Goal: Task Accomplishment & Management: Manage account settings

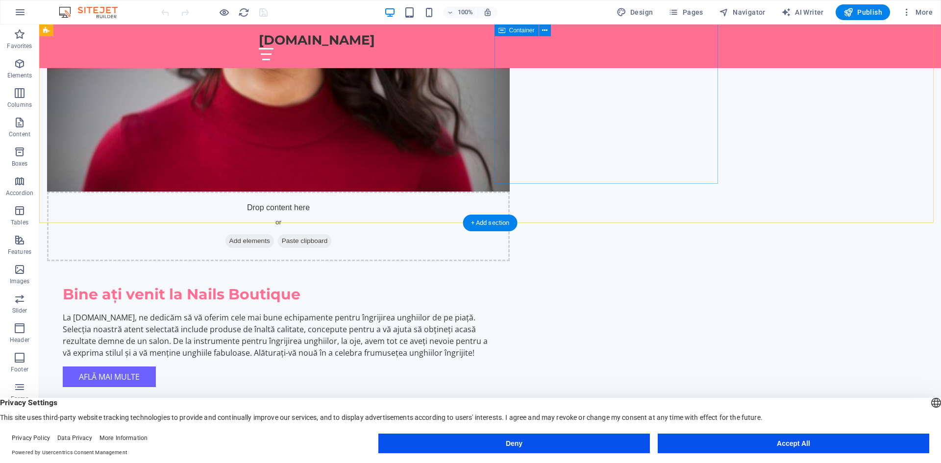
scroll to position [784, 0]
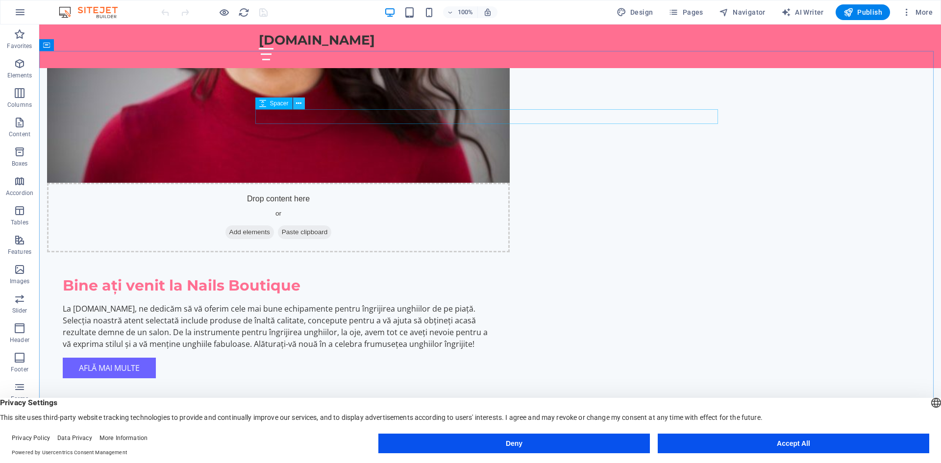
click at [299, 104] on icon at bounding box center [298, 104] width 5 height 10
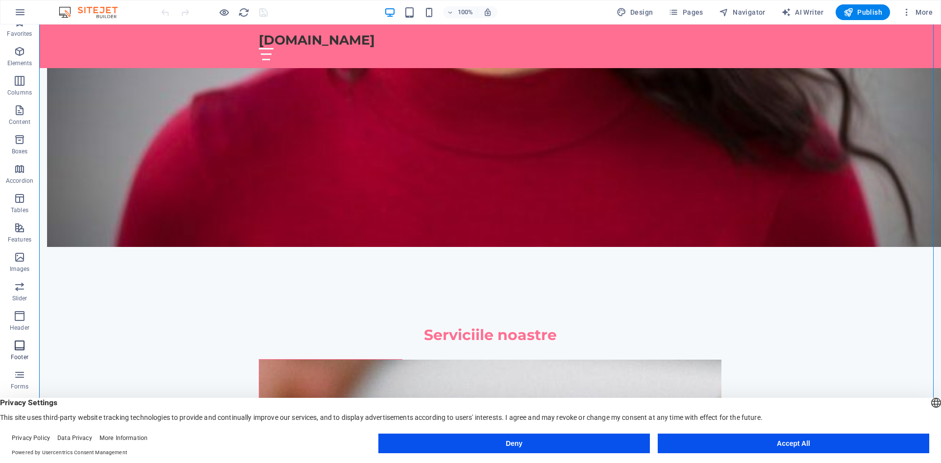
scroll to position [18, 0]
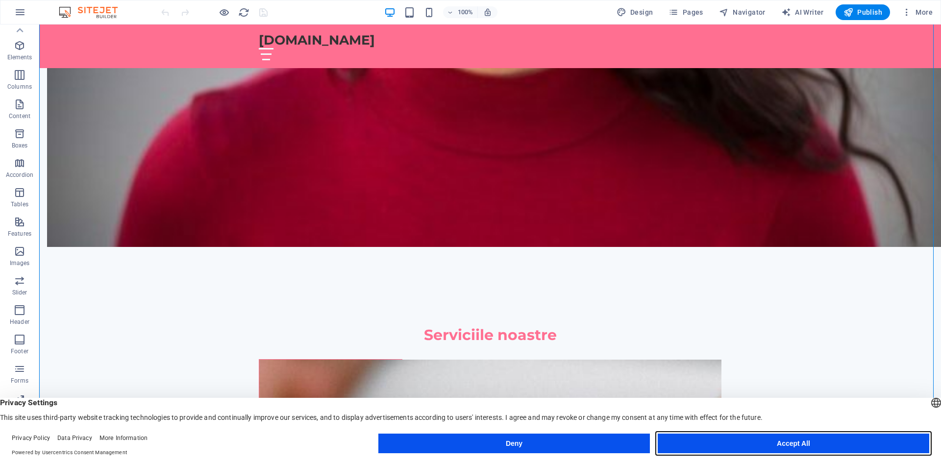
click at [775, 443] on button "Accept All" at bounding box center [793, 444] width 271 height 20
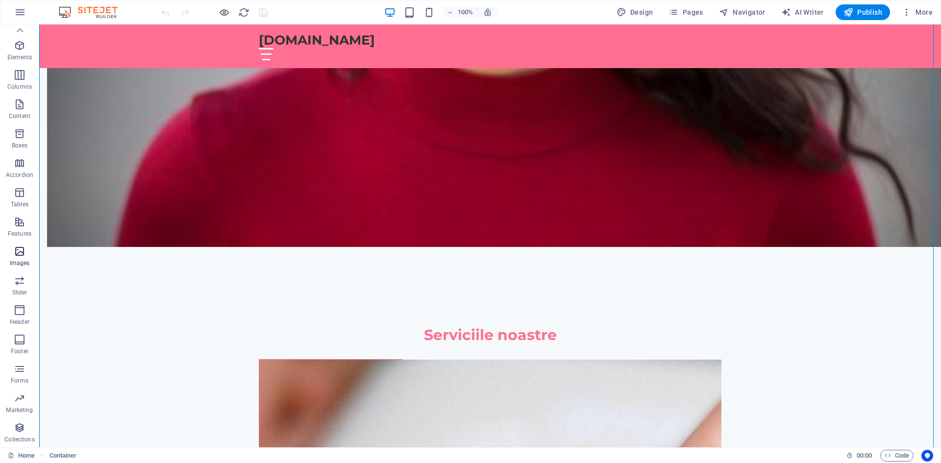
click at [16, 248] on icon "button" at bounding box center [20, 252] width 12 height 12
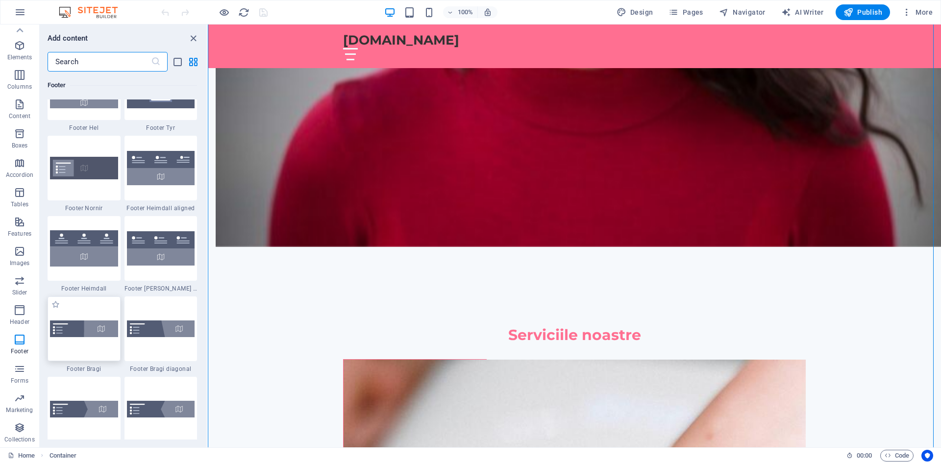
scroll to position [6537, 0]
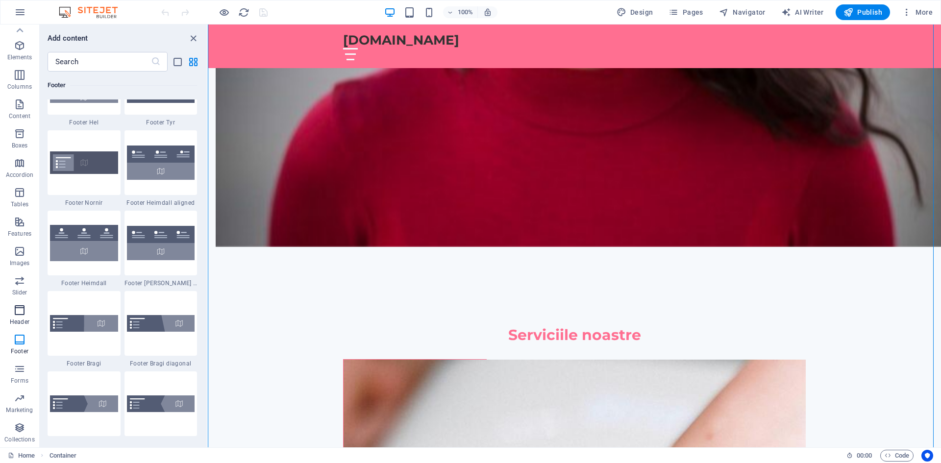
click at [14, 308] on icon "button" at bounding box center [20, 310] width 12 height 12
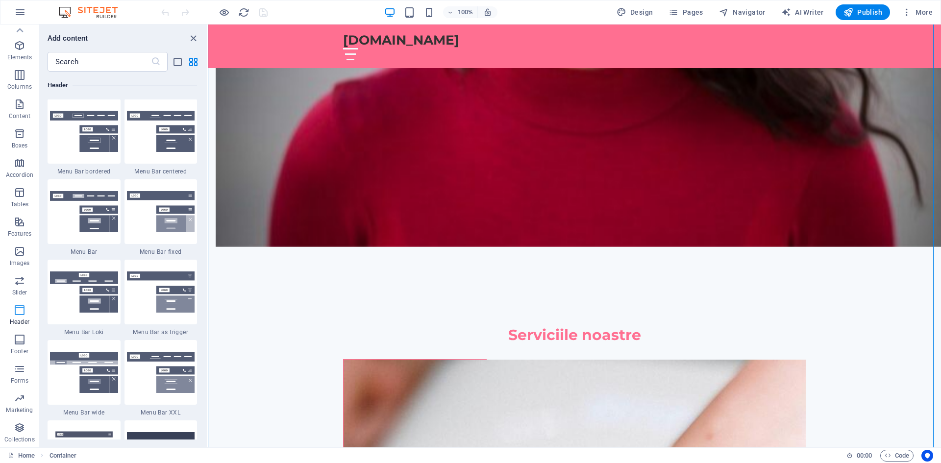
scroll to position [5901, 0]
click at [24, 272] on button "Slider" at bounding box center [19, 285] width 39 height 29
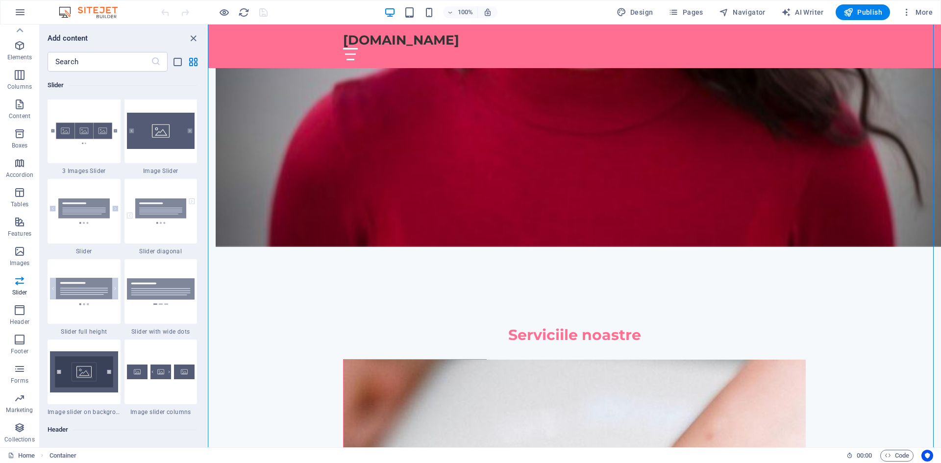
scroll to position [5556, 0]
click at [22, 247] on icon "button" at bounding box center [20, 252] width 12 height 12
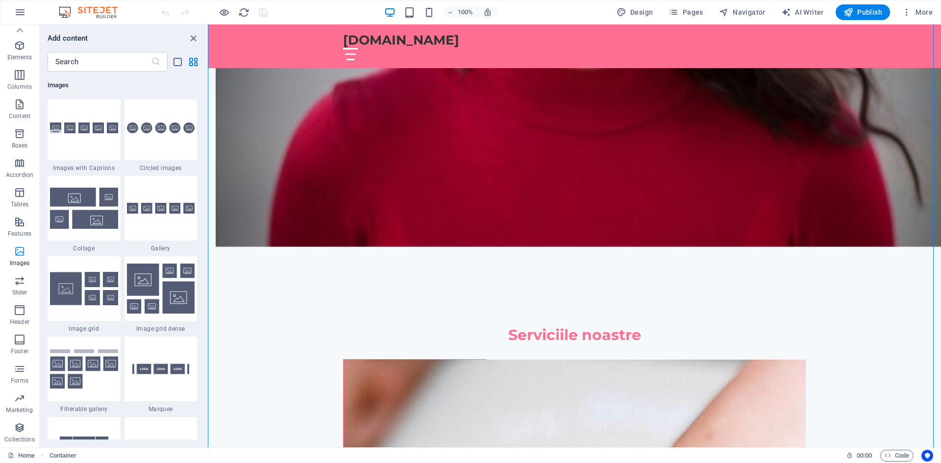
scroll to position [4969, 0]
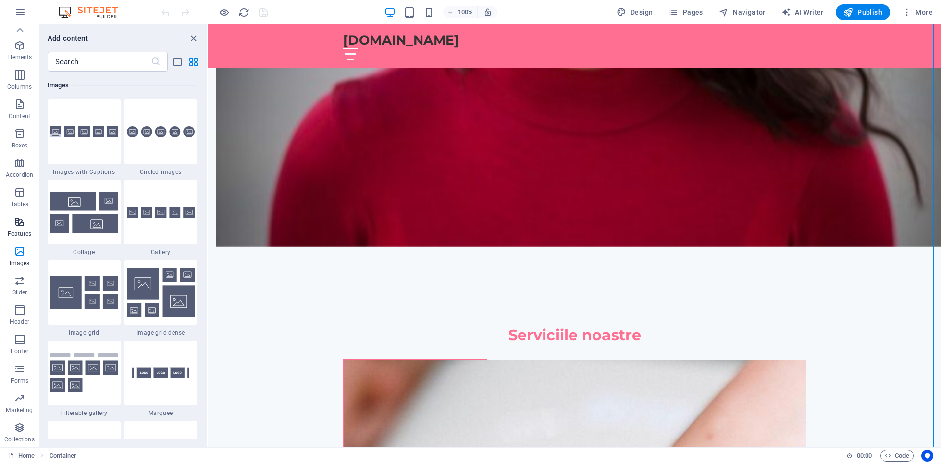
click at [25, 222] on icon "button" at bounding box center [20, 222] width 12 height 12
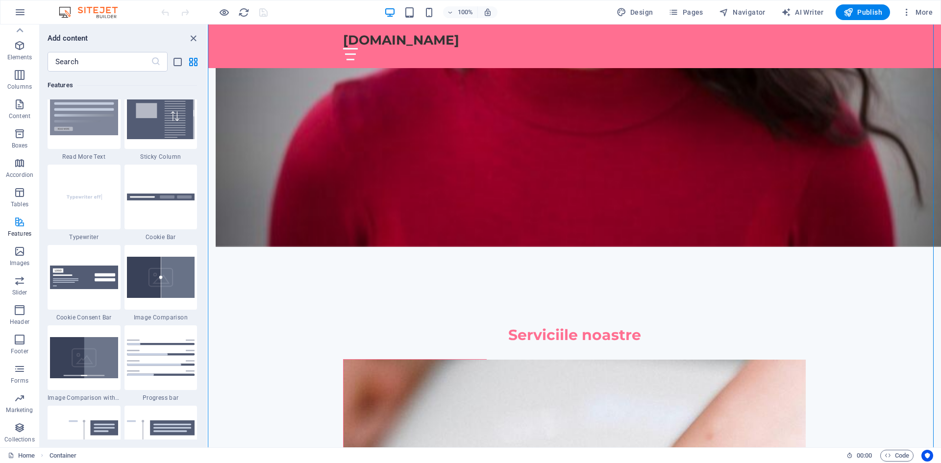
scroll to position [3820, 0]
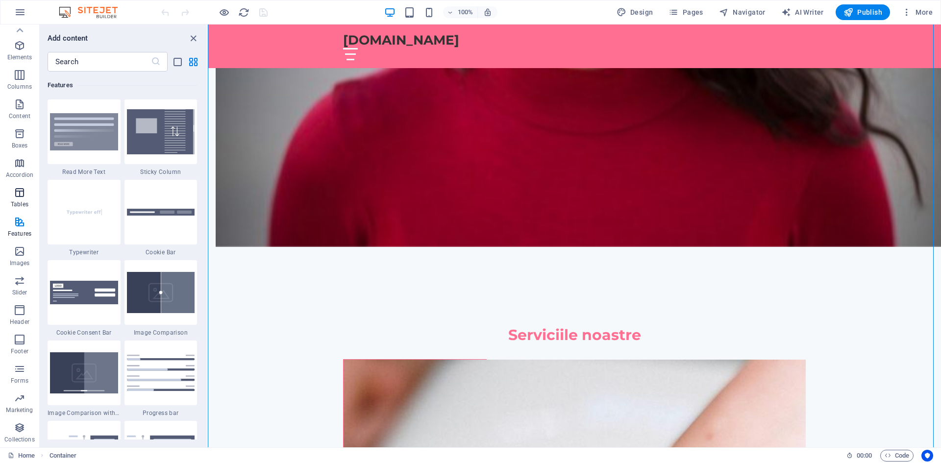
click at [20, 194] on icon "button" at bounding box center [20, 193] width 12 height 12
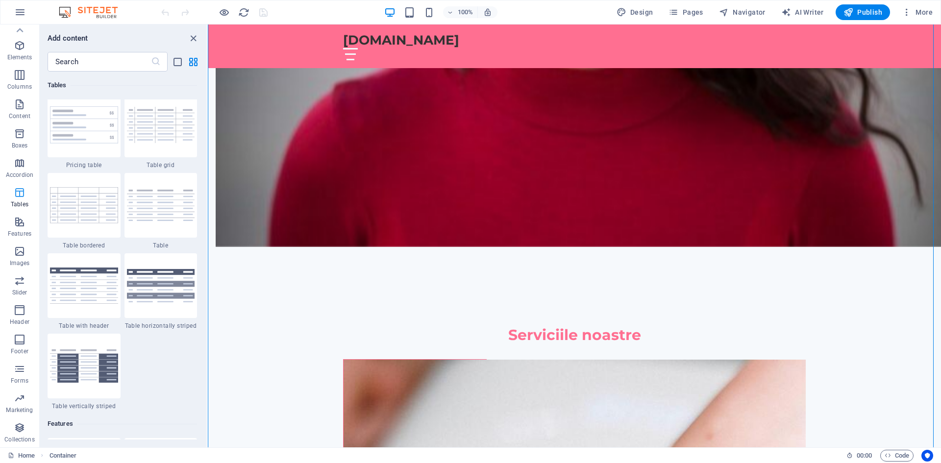
scroll to position [3394, 0]
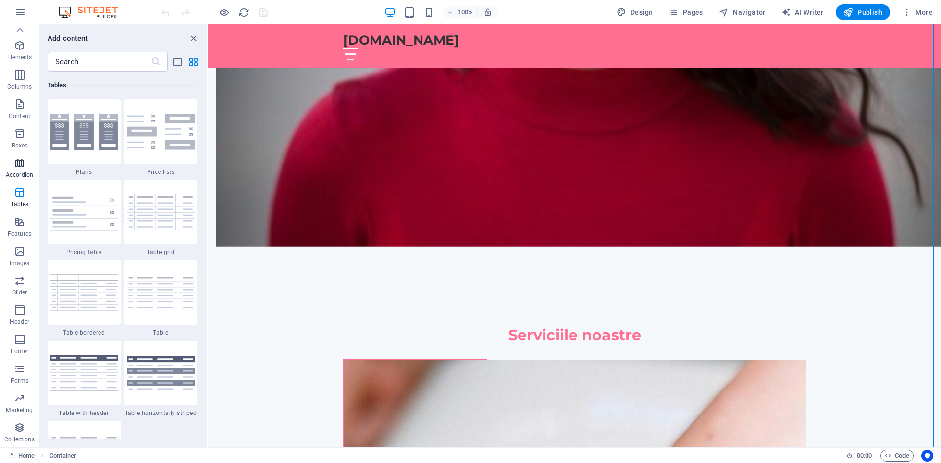
click at [26, 165] on span "Accordion" at bounding box center [19, 169] width 39 height 24
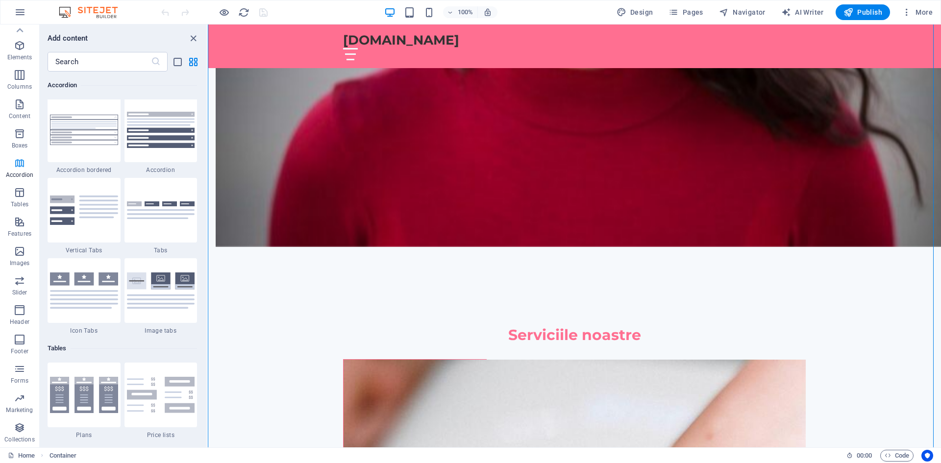
scroll to position [3129, 0]
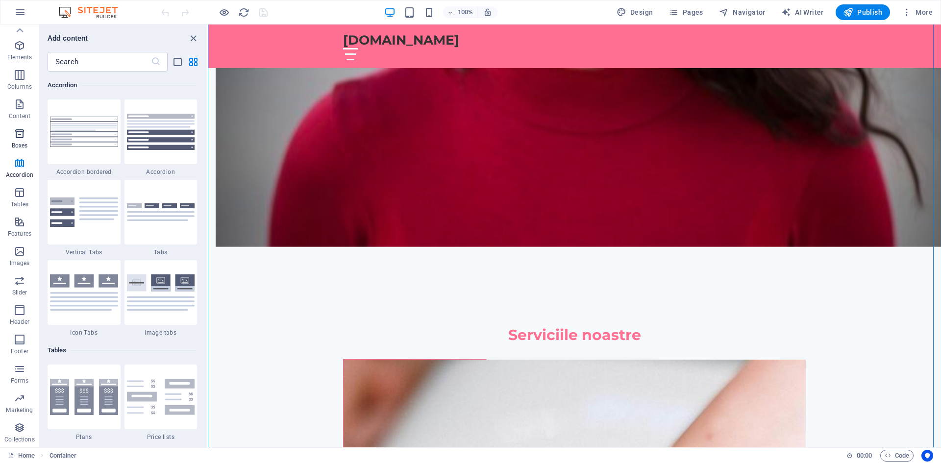
click at [19, 133] on icon "button" at bounding box center [20, 134] width 12 height 12
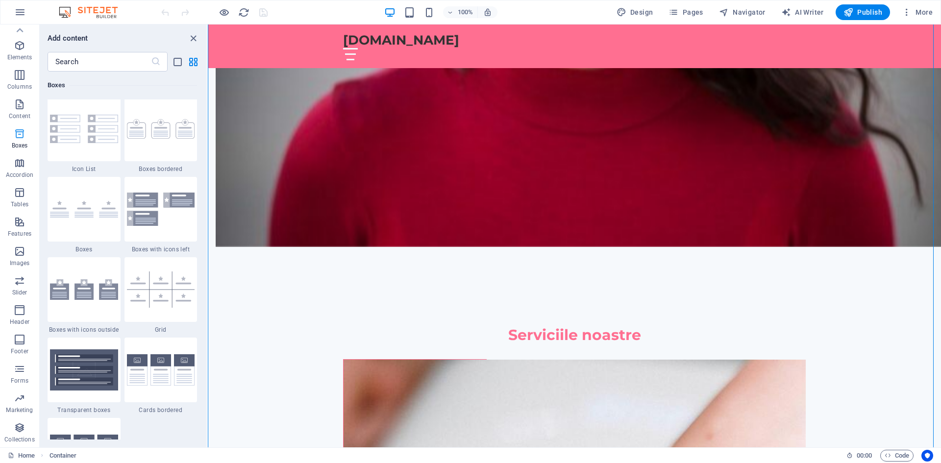
scroll to position [2703, 0]
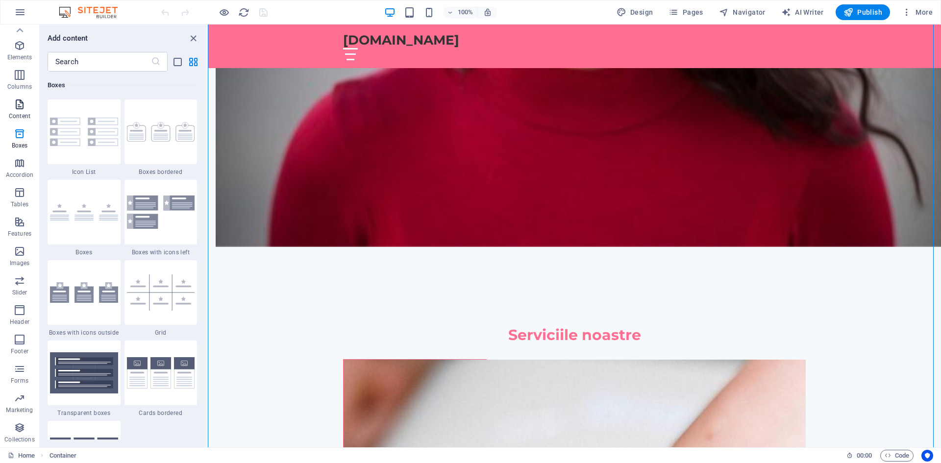
click at [25, 105] on icon "button" at bounding box center [20, 105] width 12 height 12
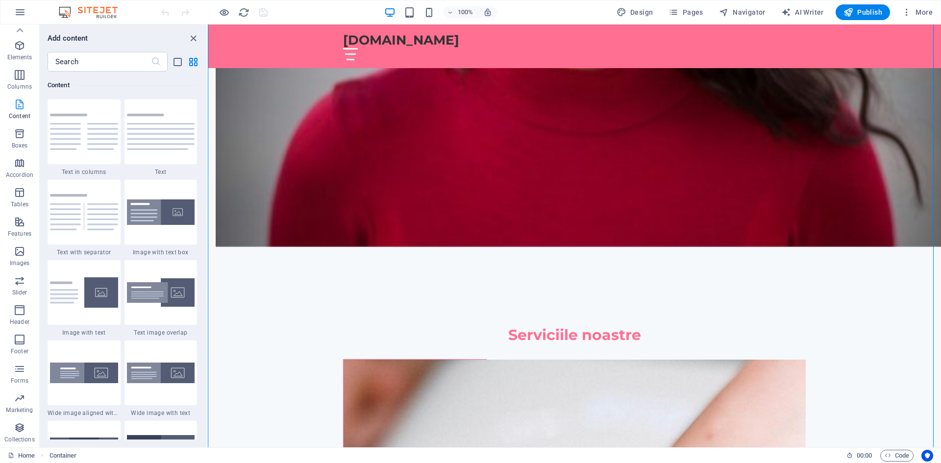
scroll to position [1715, 0]
click at [18, 78] on icon "button" at bounding box center [20, 75] width 12 height 12
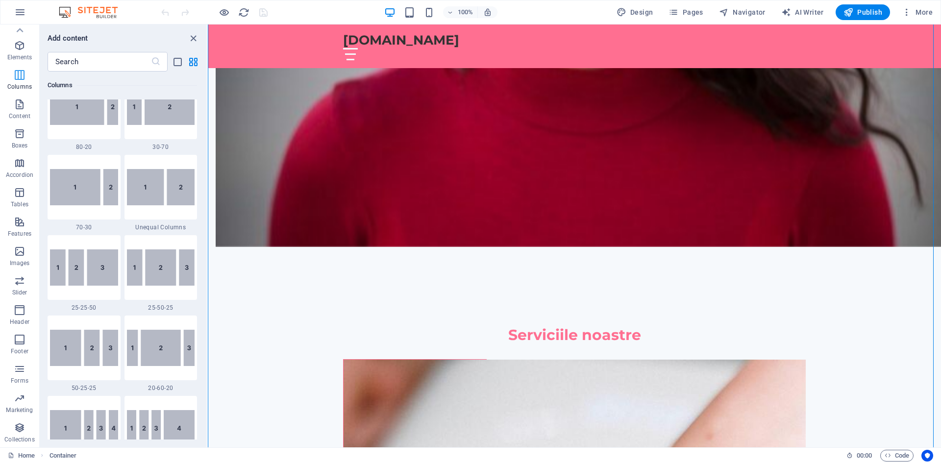
scroll to position [485, 0]
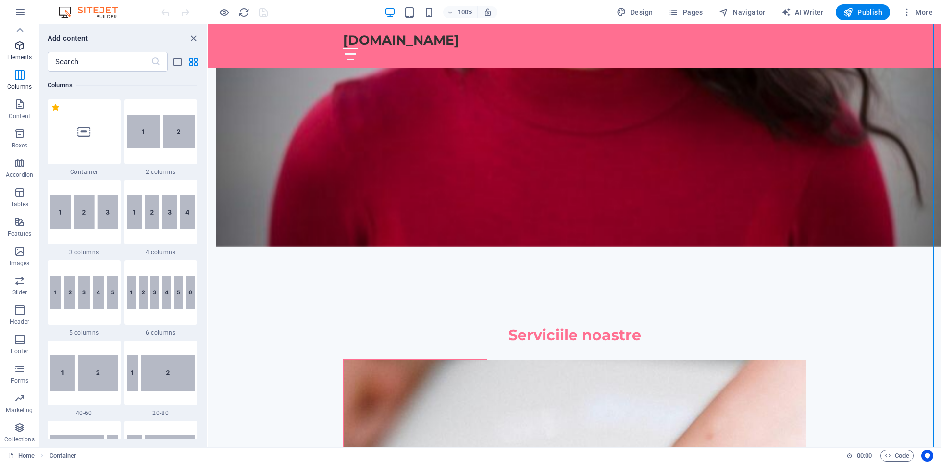
click at [19, 42] on icon "button" at bounding box center [20, 46] width 12 height 12
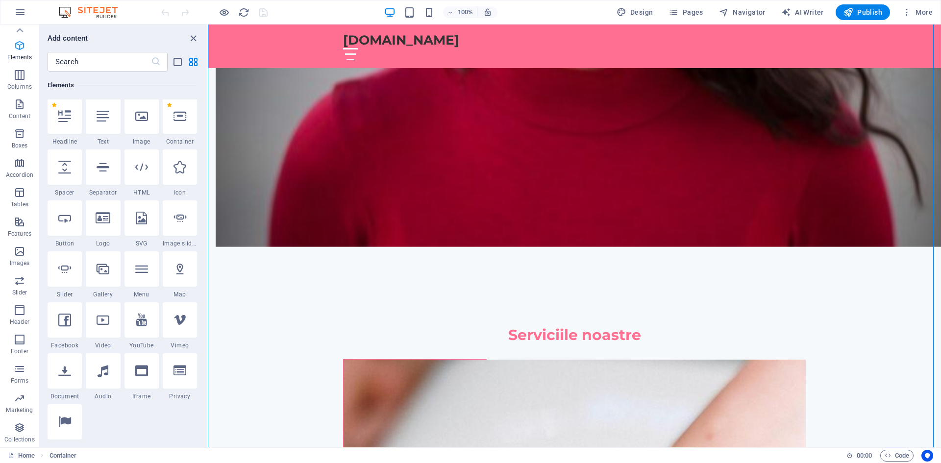
scroll to position [104, 0]
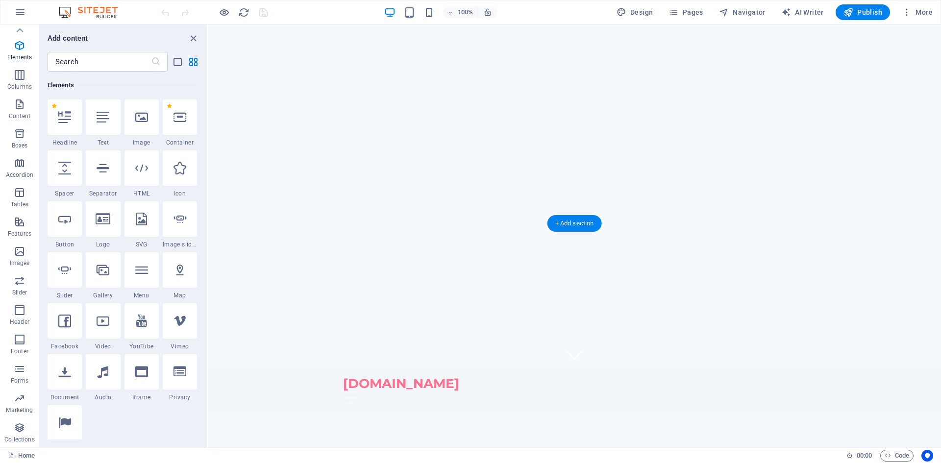
scroll to position [0, 0]
click at [15, 8] on icon "button" at bounding box center [20, 12] width 12 height 12
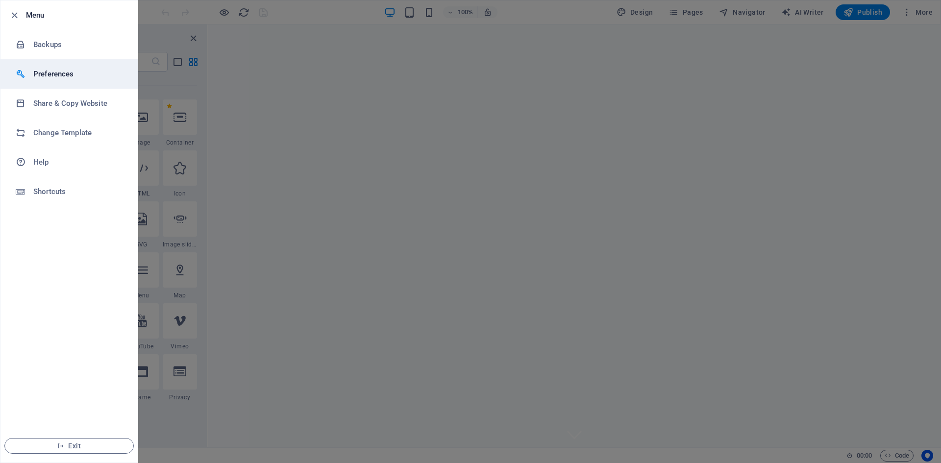
click at [48, 75] on h6 "Preferences" at bounding box center [78, 74] width 91 height 12
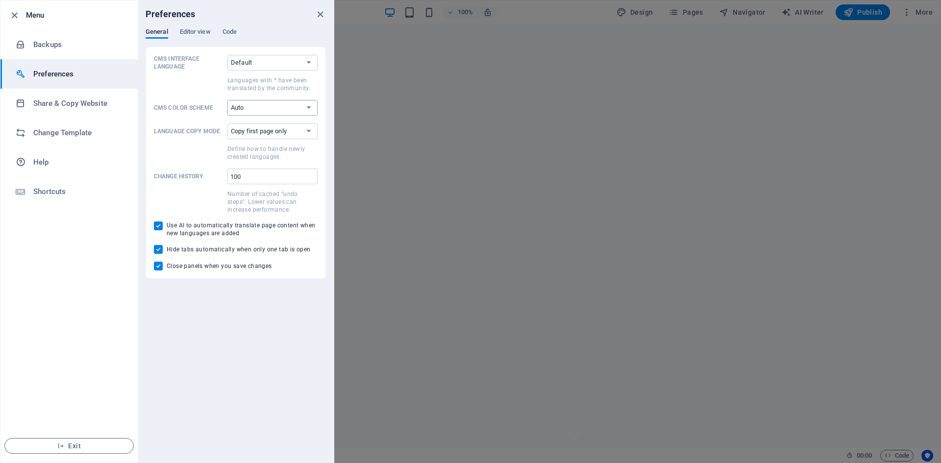
click at [309, 106] on select "Auto Dark Light" at bounding box center [272, 108] width 90 height 16
click at [312, 105] on select "Auto Dark Light" at bounding box center [272, 108] width 90 height 16
click at [306, 62] on select "Default Deutsch English Español Suomi* Français Magyar Italiano Nederlands Pols…" at bounding box center [272, 63] width 90 height 16
click at [305, 58] on select "Default Deutsch English Español Suomi* Français Magyar Italiano Nederlands Pols…" at bounding box center [272, 63] width 90 height 16
click at [43, 41] on h6 "Backups" at bounding box center [78, 45] width 91 height 12
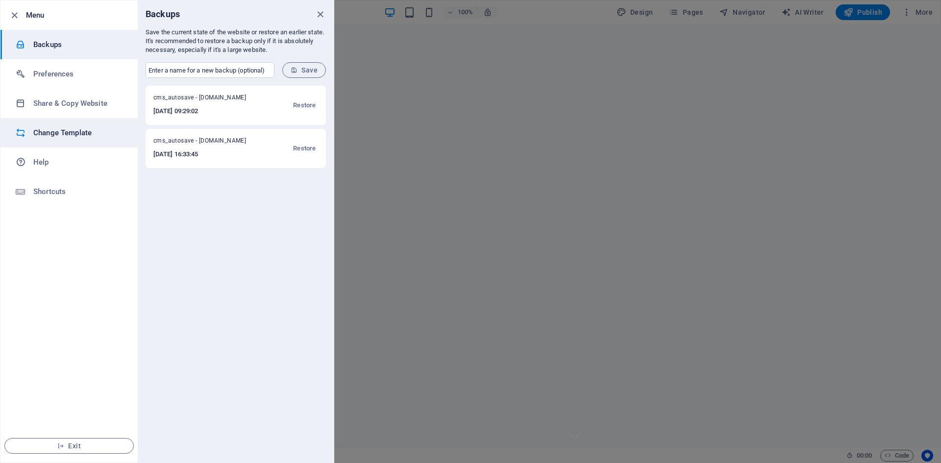
click at [46, 135] on h6 "Change Template" at bounding box center [78, 133] width 91 height 12
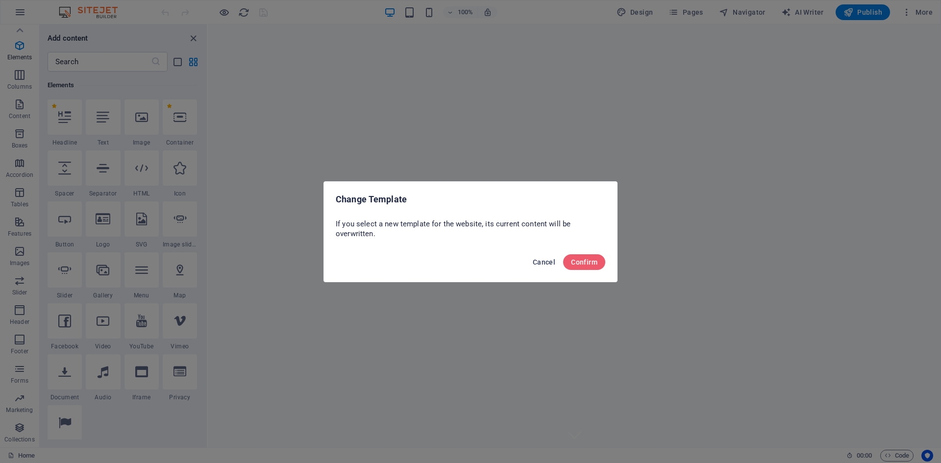
click at [546, 265] on span "Cancel" at bounding box center [544, 262] width 23 height 8
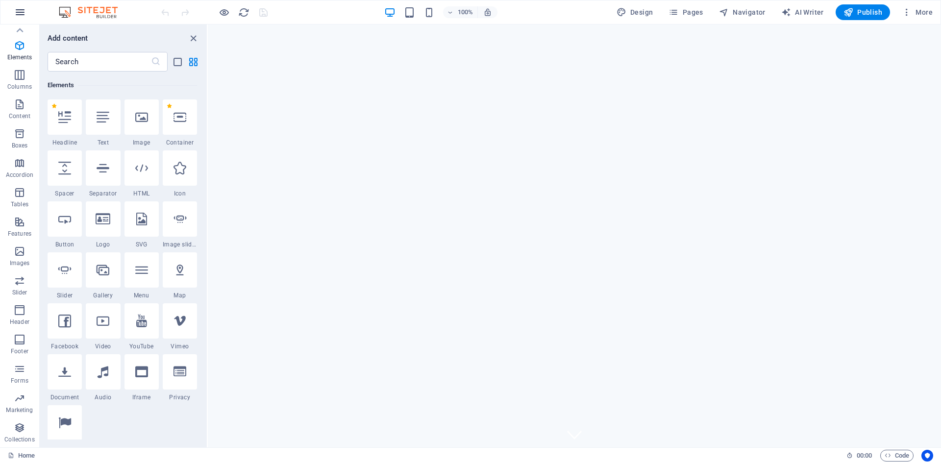
click at [20, 6] on button "button" at bounding box center [20, 12] width 24 height 24
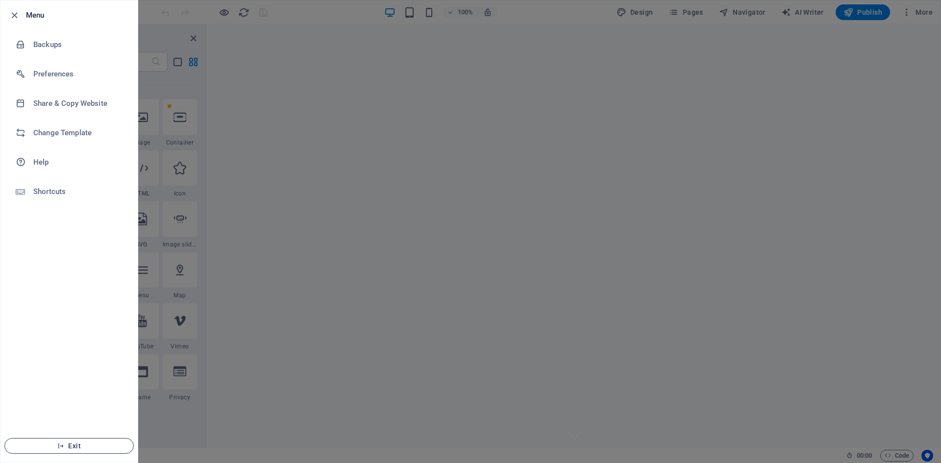
click at [90, 440] on button "Exit" at bounding box center [68, 446] width 129 height 16
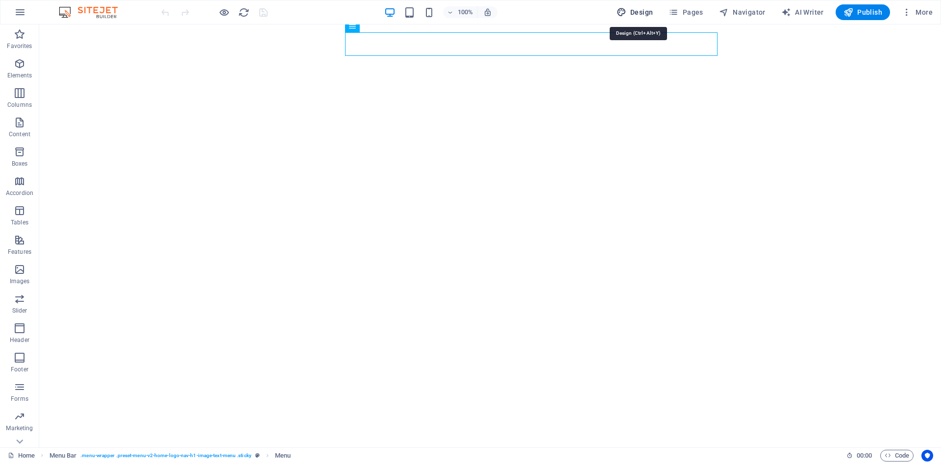
click at [637, 11] on span "Design" at bounding box center [635, 12] width 37 height 10
click at [640, 11] on span "Design" at bounding box center [635, 12] width 37 height 10
select select "px"
select select "200"
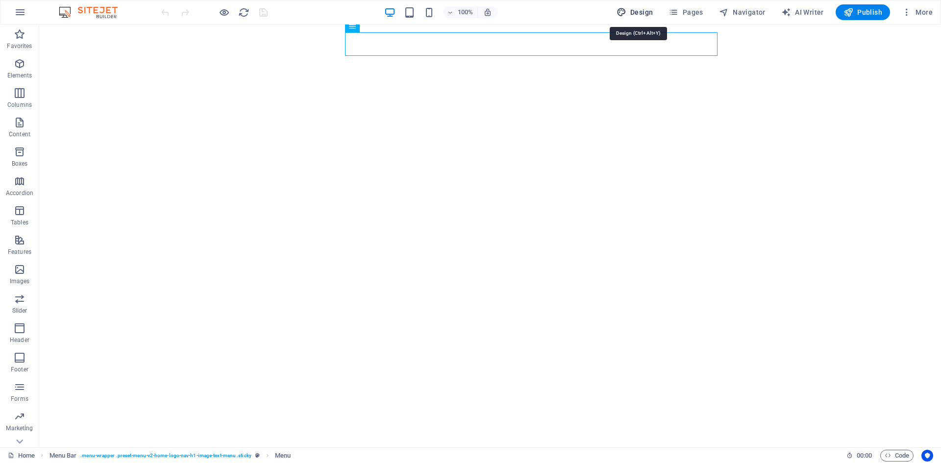
select select "px"
